Goal: Transaction & Acquisition: Book appointment/travel/reservation

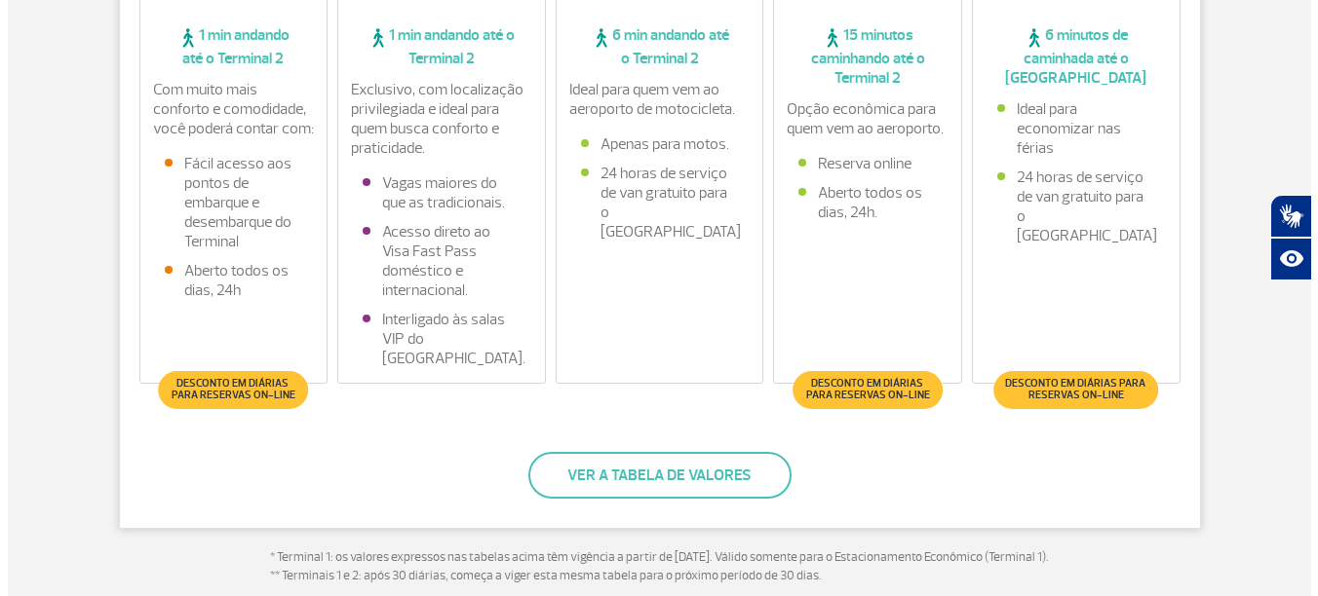
scroll to position [682, 0]
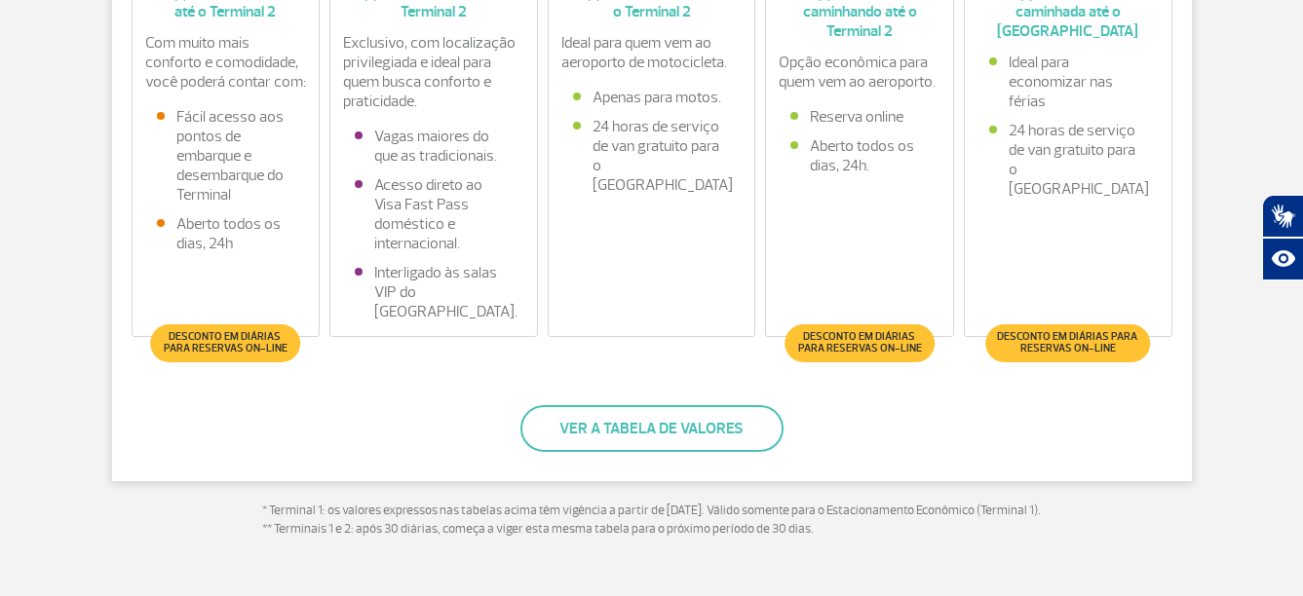
click at [204, 343] on span "Desconto em diárias para reservas on-line" at bounding box center [226, 342] width 130 height 23
click at [651, 426] on button "Ver a tabela de valores" at bounding box center [651, 428] width 263 height 47
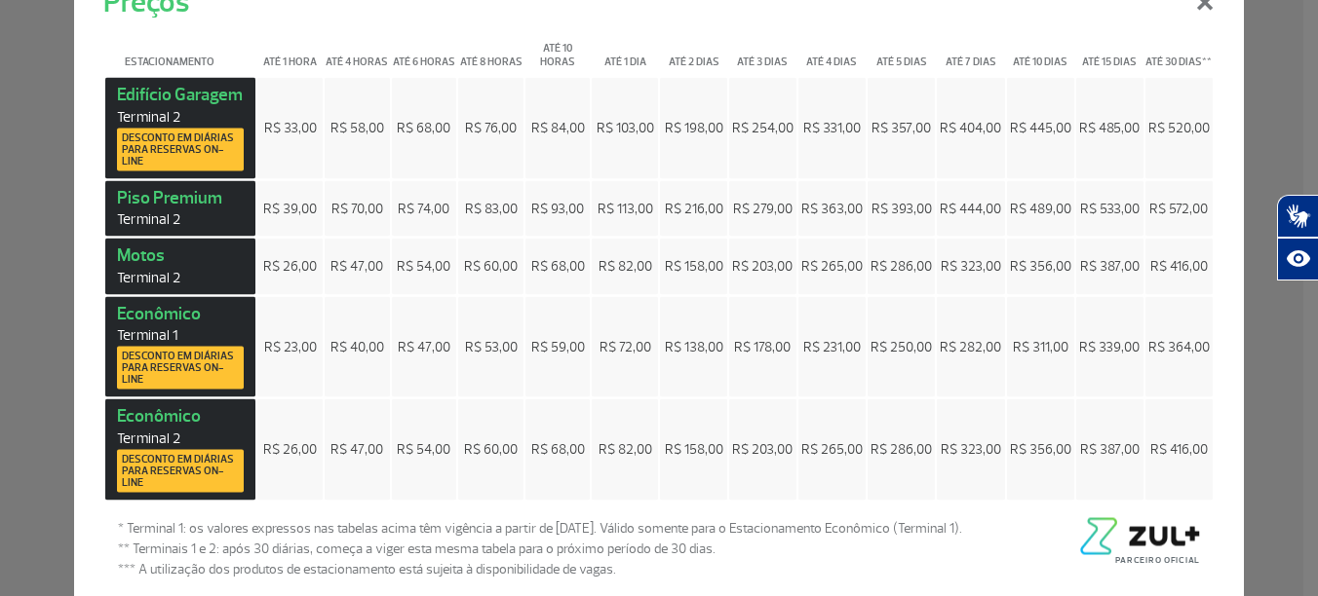
click at [154, 147] on span "Desconto em diárias para reservas on-line" at bounding box center [180, 149] width 117 height 35
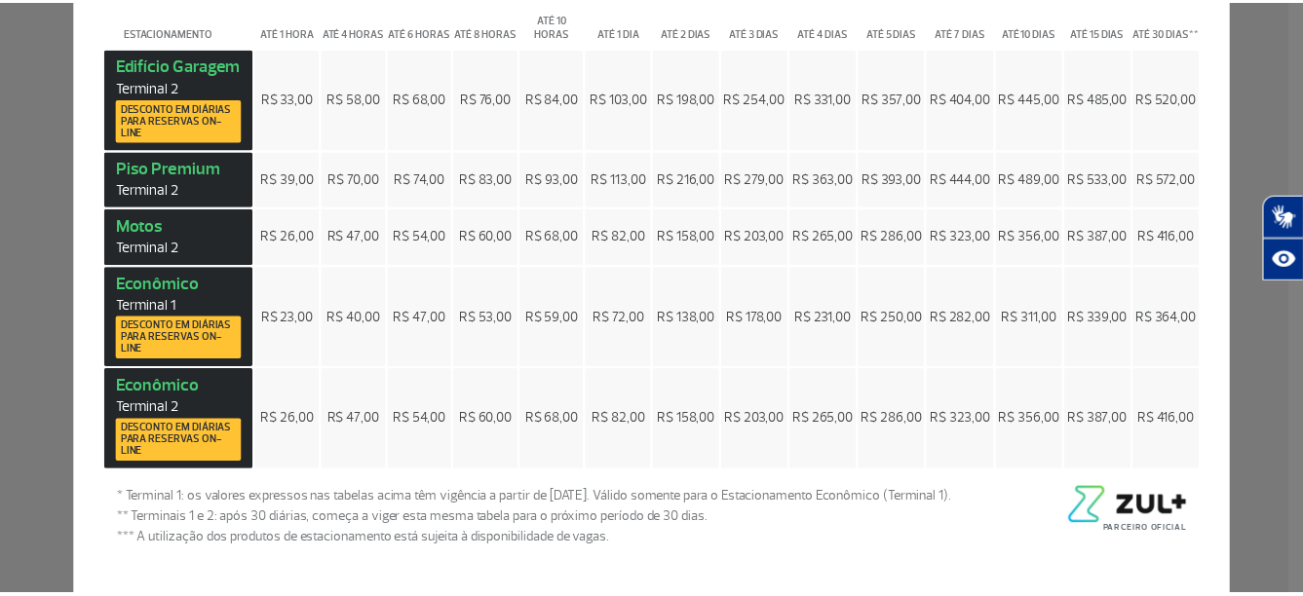
scroll to position [0, 0]
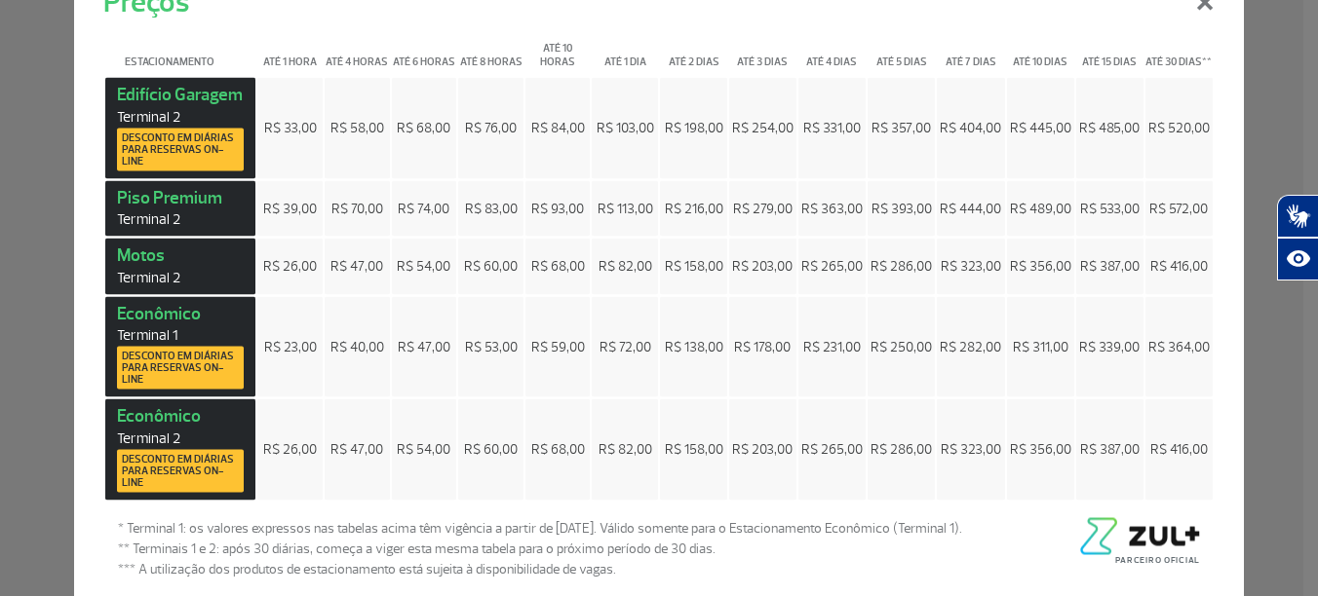
click at [1198, 6] on button "×" at bounding box center [1204, 0] width 51 height 70
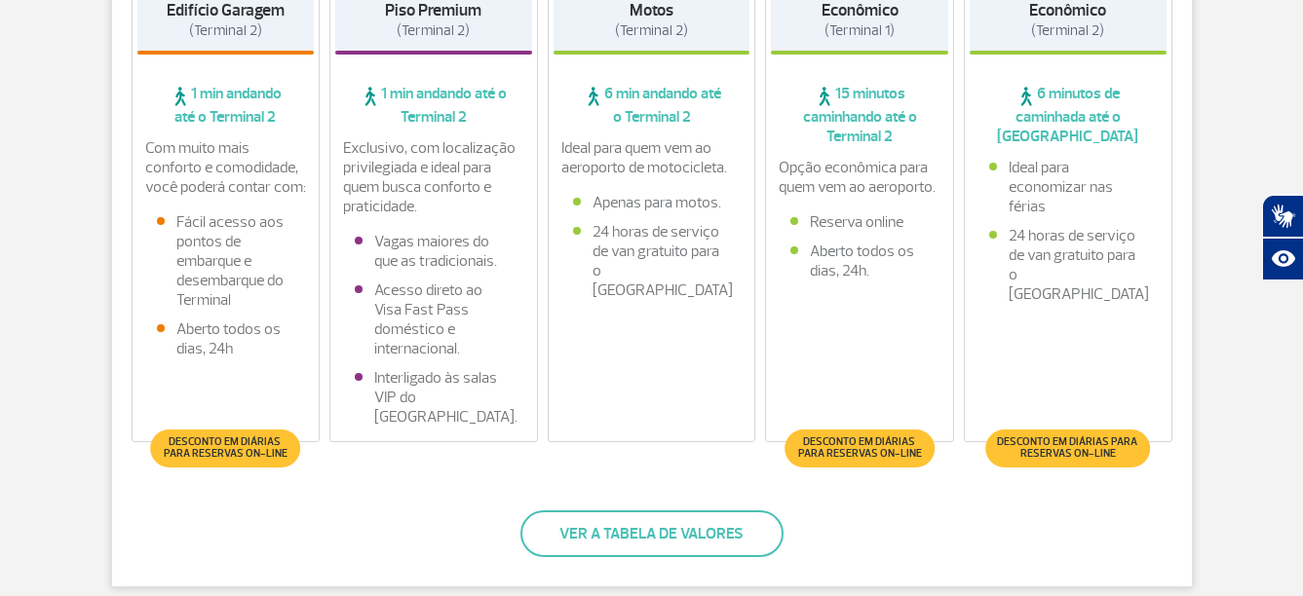
scroll to position [195, 0]
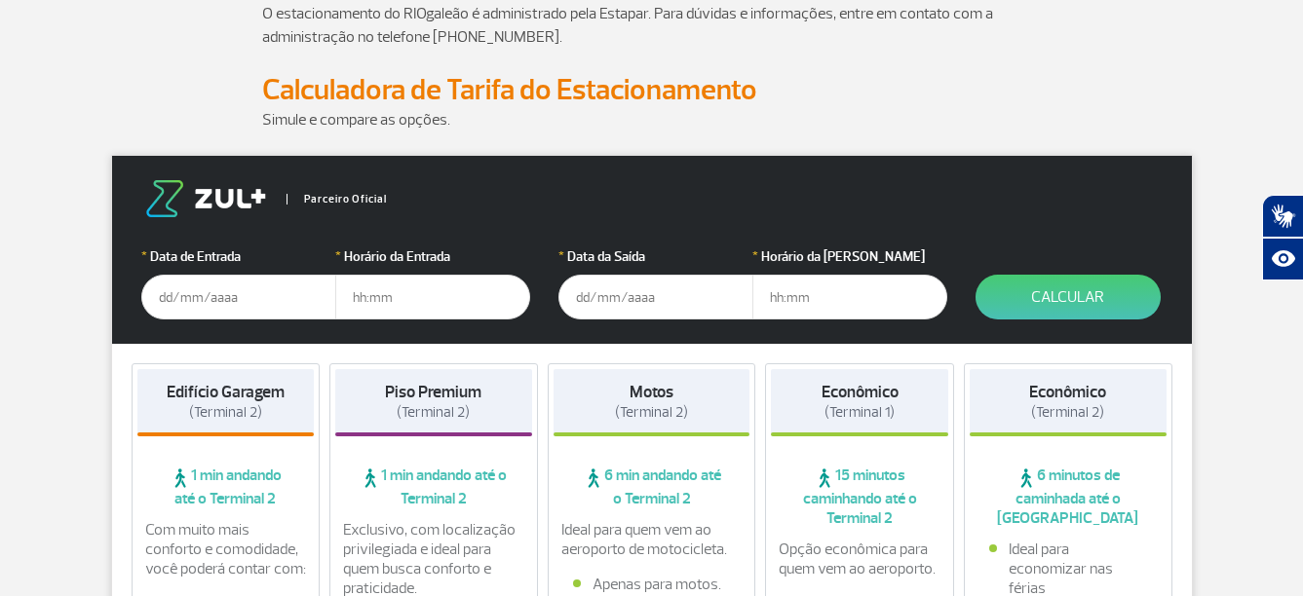
click at [275, 302] on input "text" at bounding box center [238, 297] width 195 height 45
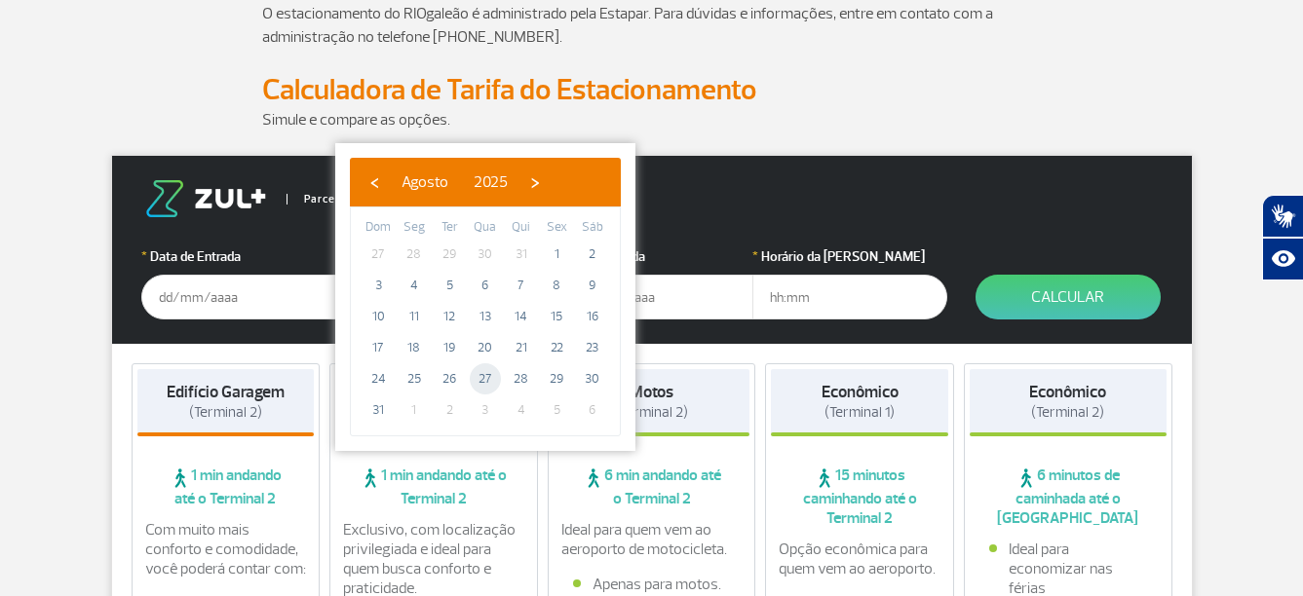
click at [486, 381] on span "27" at bounding box center [485, 379] width 31 height 31
type input "[DATE]"
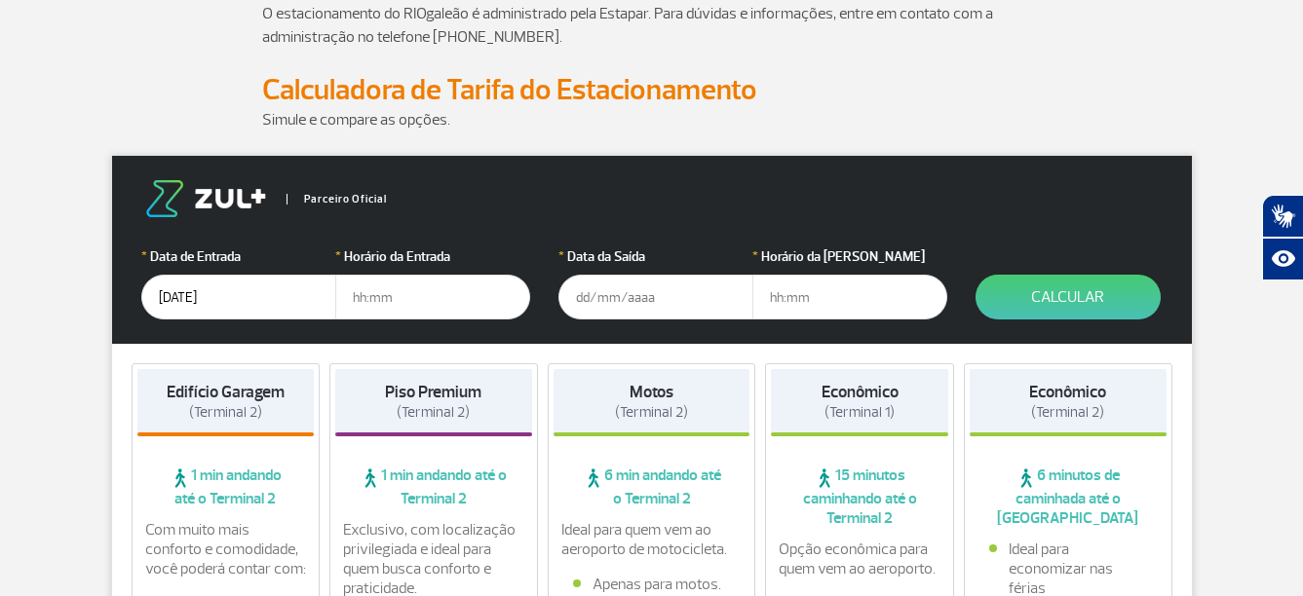
click at [454, 303] on input "text" at bounding box center [432, 297] width 195 height 45
type input "6"
type input "06:00"
type input "[DATE]"
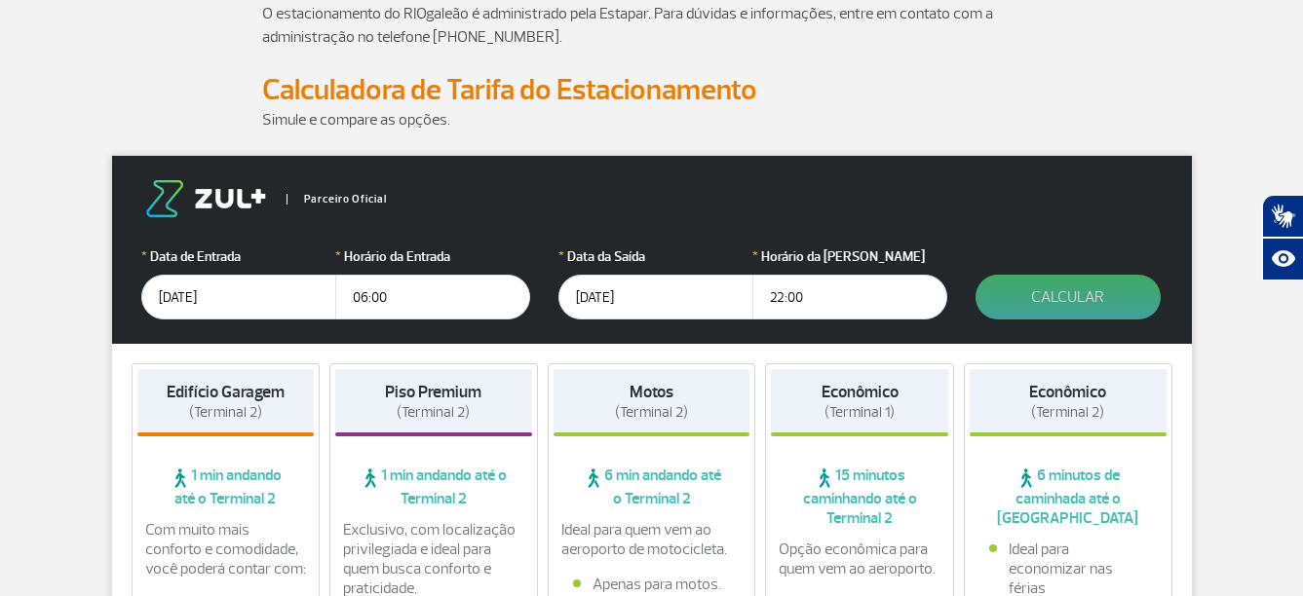
type input "22:00"
click at [1100, 306] on button "Calcular" at bounding box center [1068, 297] width 185 height 45
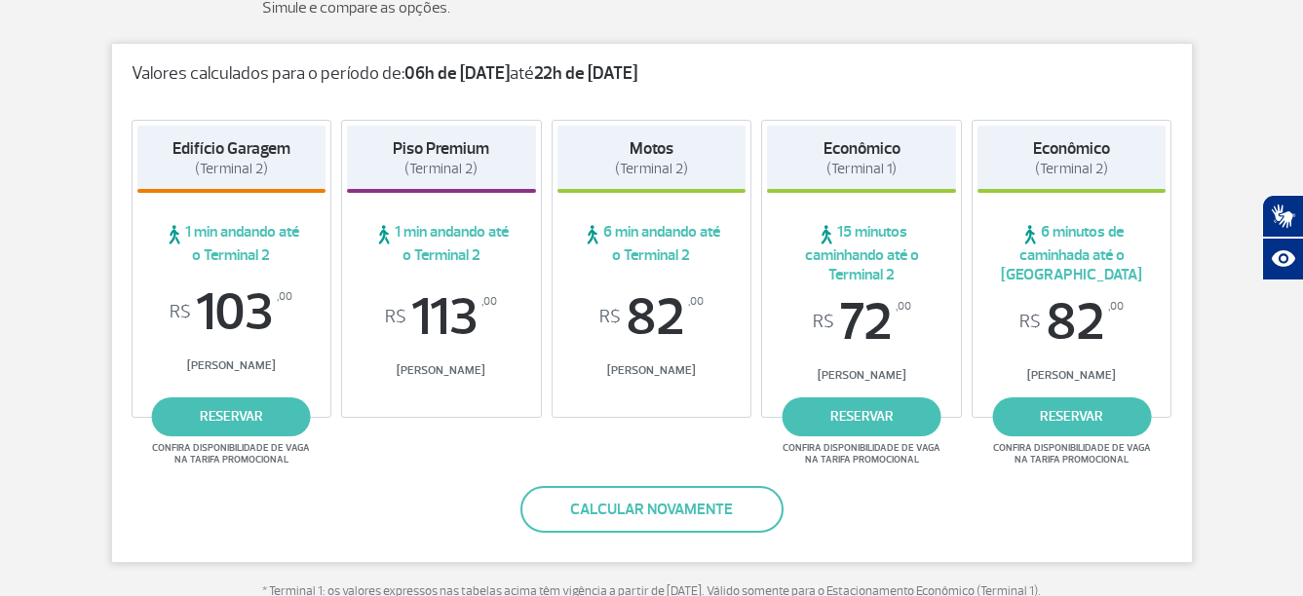
scroll to position [390, 0]
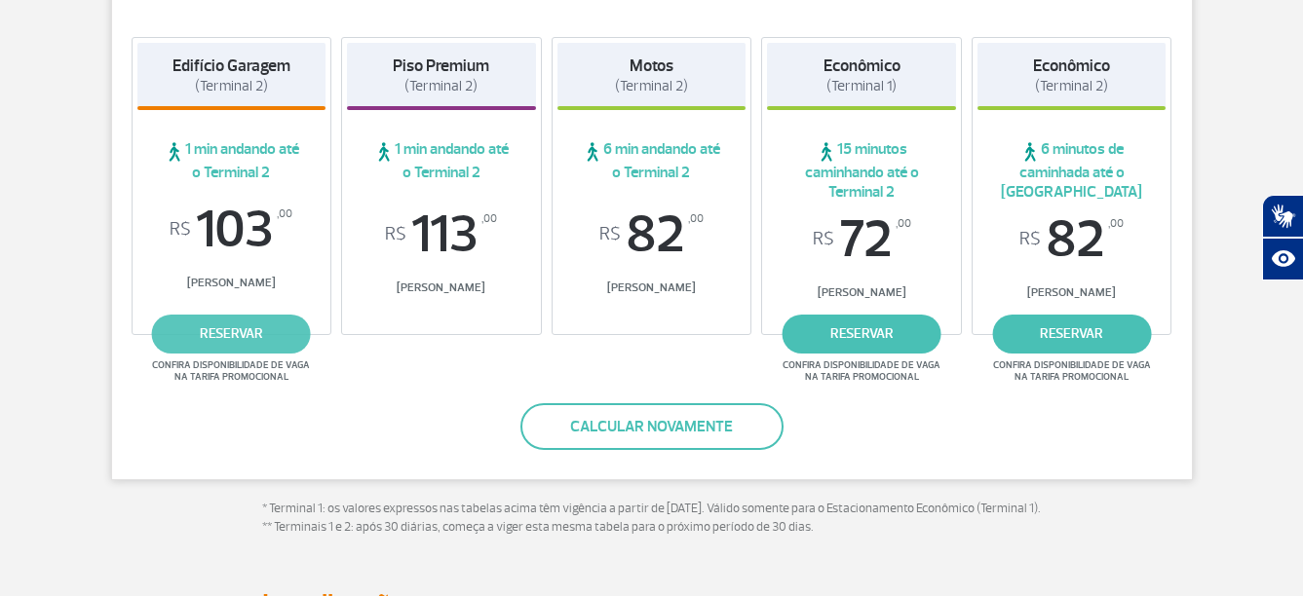
click at [247, 335] on link "reservar" at bounding box center [231, 334] width 159 height 39
